Goal: Task Accomplishment & Management: Manage account settings

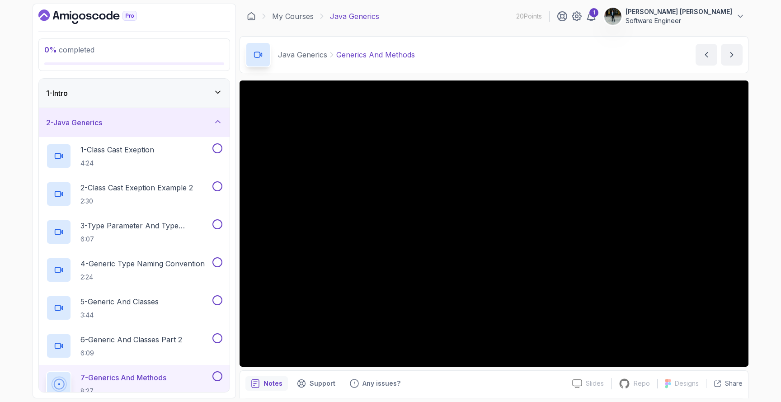
scroll to position [191, 0]
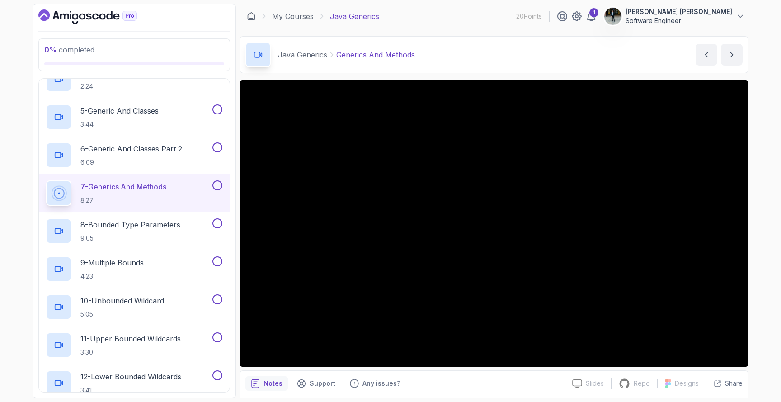
click at [67, 20] on icon "Dashboard" at bounding box center [87, 16] width 99 height 14
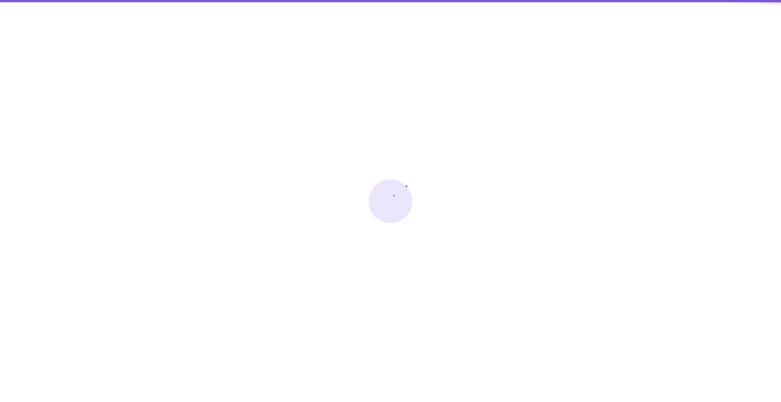
click at [67, 20] on div at bounding box center [390, 201] width 781 height 402
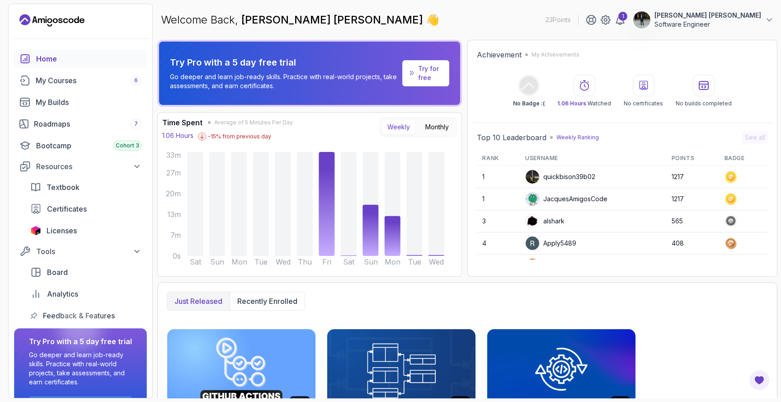
click at [384, 56] on div "Try Pro with a 5 day free trial Go deeper and learn job-ready skills. Practice …" at bounding box center [310, 73] width 294 height 49
click at [108, 75] on div "My Courses 6" at bounding box center [89, 80] width 106 height 11
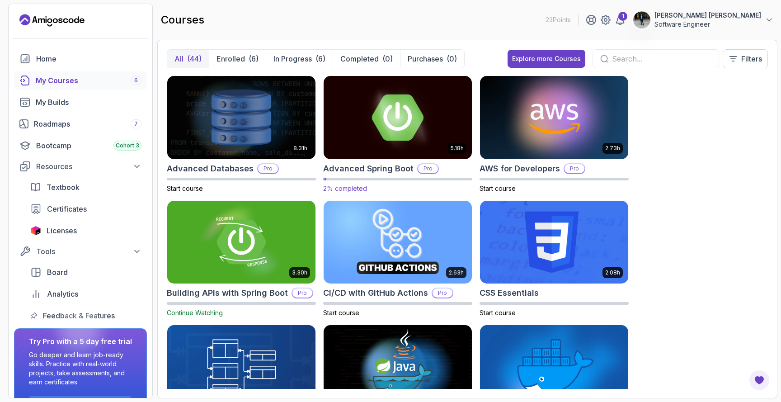
click at [383, 167] on h2 "Advanced Spring Boot" at bounding box center [368, 168] width 90 height 13
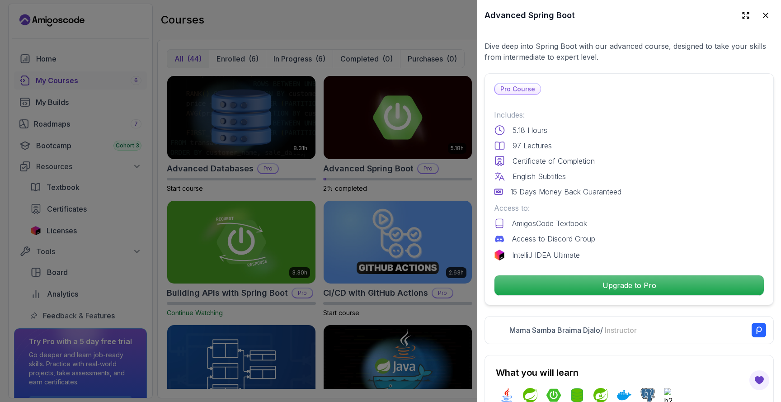
scroll to position [191, 0]
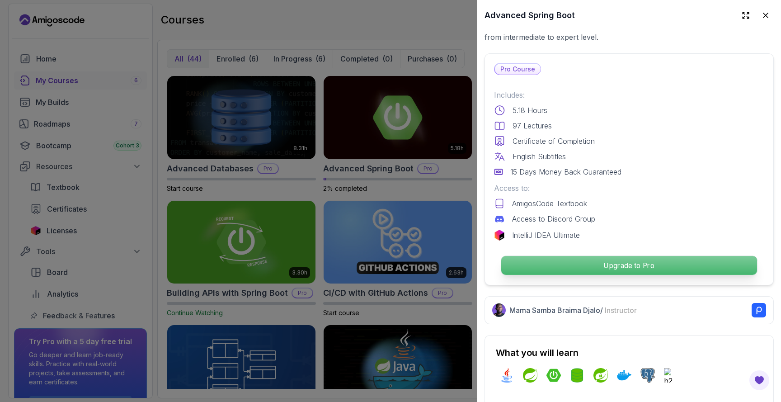
click at [610, 271] on p "Upgrade to Pro" at bounding box center [629, 265] width 256 height 19
